Goal: Transaction & Acquisition: Purchase product/service

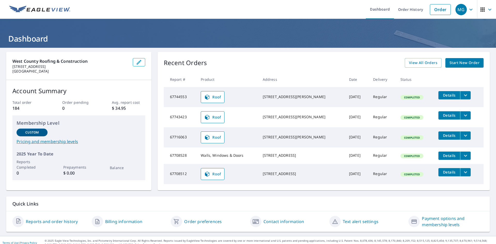
click at [463, 94] on icon "filesDropdownBtn-67744553" at bounding box center [466, 95] width 6 height 6
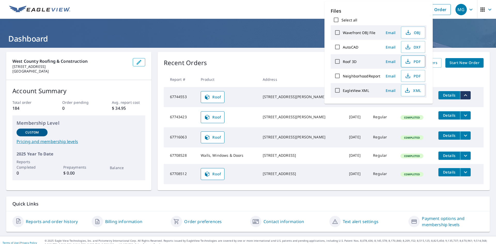
click at [411, 60] on span "PDF" at bounding box center [412, 61] width 17 height 6
click at [407, 65] on button "PDF" at bounding box center [413, 62] width 24 height 12
click at [291, 78] on th "Address" at bounding box center [302, 79] width 86 height 15
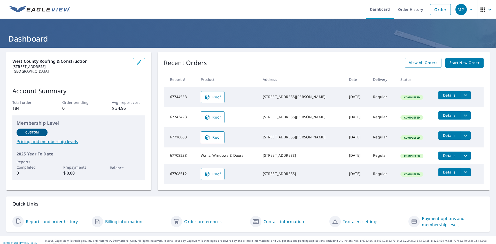
click at [461, 99] on td "Details" at bounding box center [458, 95] width 49 height 17
click at [463, 97] on icon "filesDropdownBtn-67744553" at bounding box center [466, 95] width 6 height 6
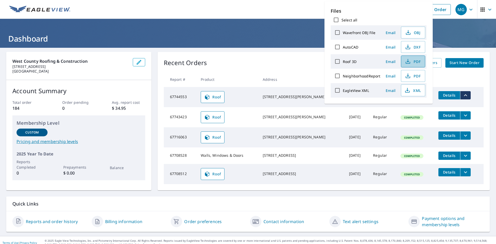
click at [406, 63] on icon "button" at bounding box center [408, 61] width 6 height 6
click at [302, 12] on ul "Dashboard Order History Order" at bounding box center [263, 9] width 380 height 19
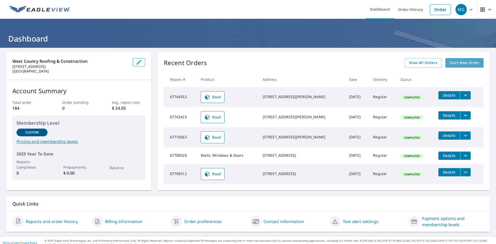
click at [446, 64] on link "Start New Order" at bounding box center [465, 63] width 38 height 10
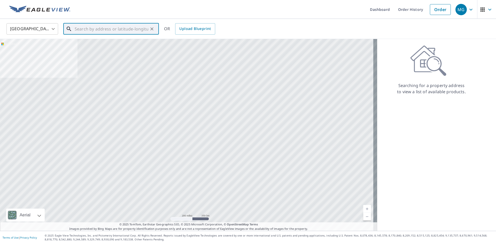
click at [103, 35] on div "​" at bounding box center [111, 28] width 96 height 11
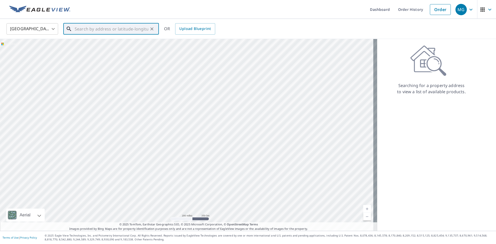
paste input "4088 Jacobs Landing Saint Charles, MO 63304"
click at [99, 42] on span "4088 Jacobs Lndg" at bounding box center [114, 44] width 81 height 6
type input "4088 Jacobs Lndg Saint Charles, MO 63304"
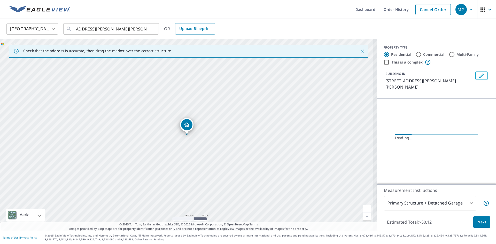
scroll to position [0, 0]
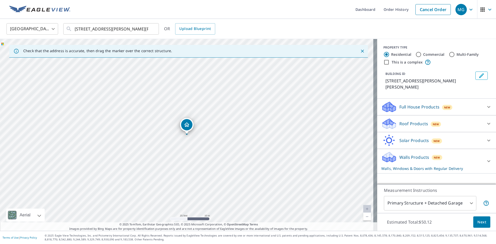
click at [413, 104] on p "Full House Products" at bounding box center [420, 107] width 40 height 6
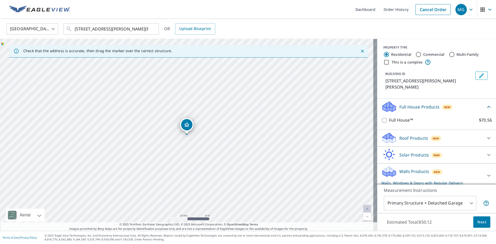
click at [409, 135] on p "Roof Products" at bounding box center [414, 138] width 29 height 6
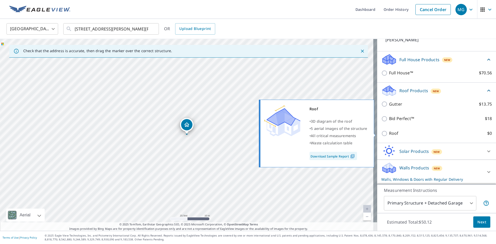
click at [382, 134] on input "Roof $0" at bounding box center [385, 134] width 8 height 6
checkbox input "true"
type input "3"
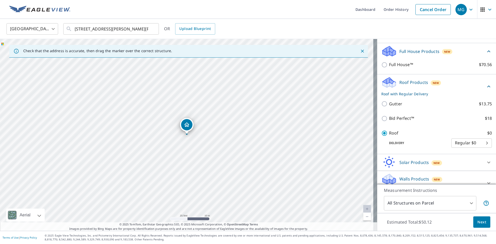
scroll to position [53, 0]
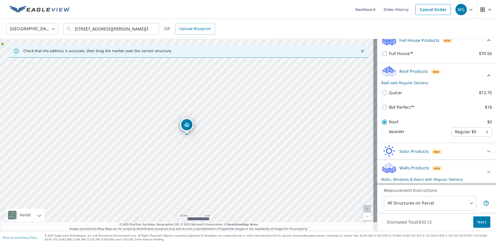
click at [431, 160] on div "Walls Products New Walls, Windows & Doors with Regular Delivery Walls, Windows …" at bounding box center [436, 172] width 119 height 25
click at [432, 164] on div "Walls Products New Walls, Windows & Doors with Regular Delivery" at bounding box center [431, 172] width 101 height 20
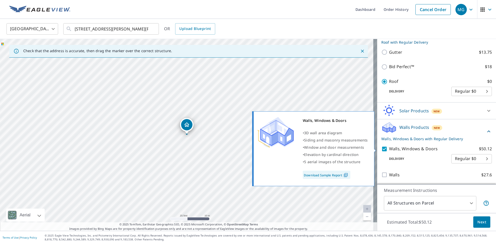
click at [382, 149] on input "Walls, Windows & Doors $50.12" at bounding box center [385, 149] width 8 height 6
checkbox input "false"
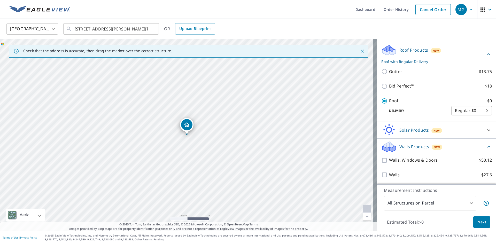
scroll to position [74, 0]
click at [483, 225] on button "Next" at bounding box center [481, 223] width 17 height 12
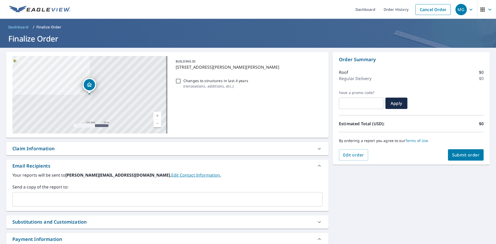
drag, startPoint x: 28, startPoint y: 190, endPoint x: 29, endPoint y: 193, distance: 2.6
click at [28, 191] on div "Send a copy of the report to: ​" at bounding box center [167, 195] width 310 height 23
click at [29, 197] on input "text" at bounding box center [164, 200] width 298 height 10
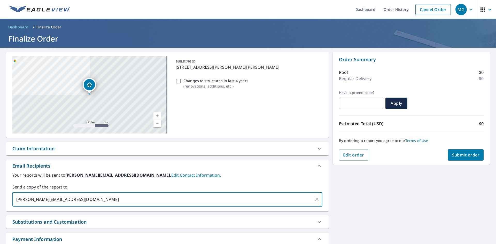
type input "paige@westcountyroof.com"
click at [460, 156] on span "Submit order" at bounding box center [466, 155] width 28 height 6
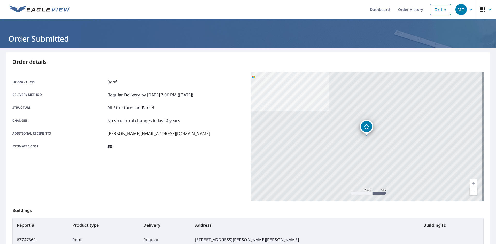
click at [31, 7] on img at bounding box center [39, 10] width 61 height 8
